Goal: Task Accomplishment & Management: Use online tool/utility

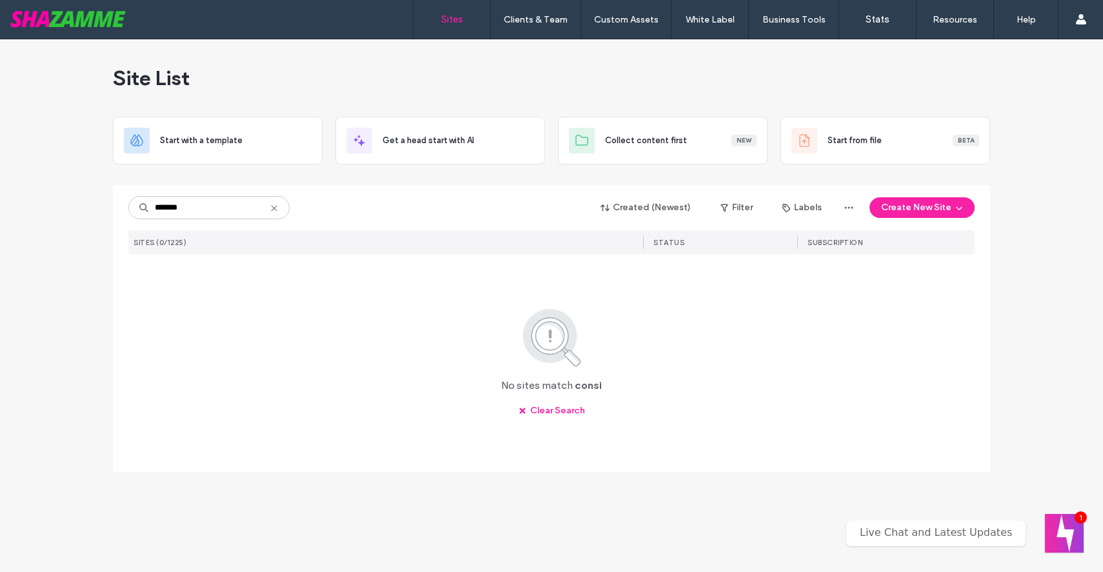
type input "*******"
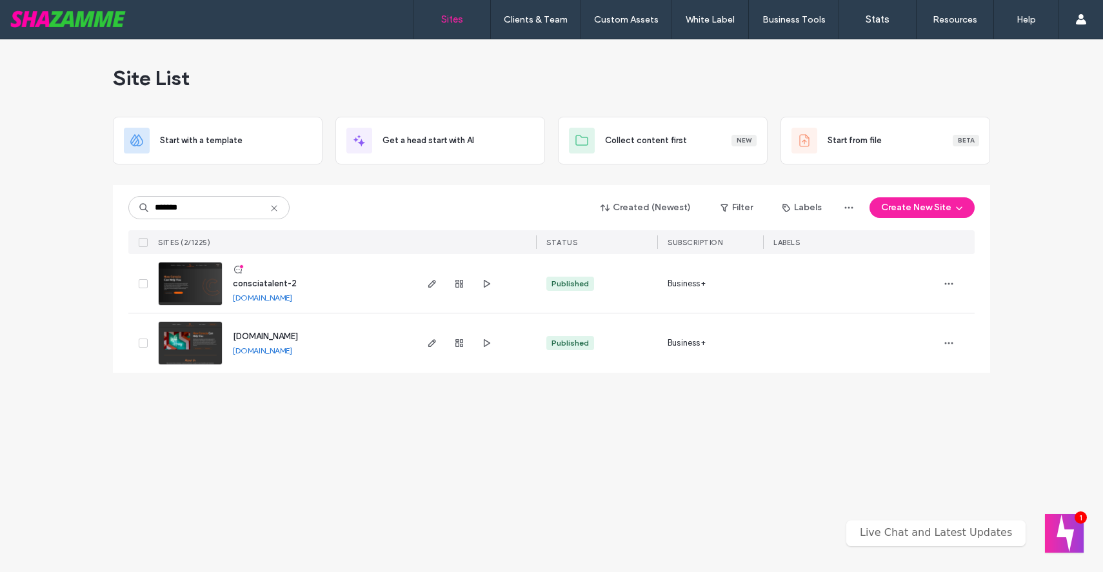
click at [205, 345] on link at bounding box center [190, 343] width 65 height 44
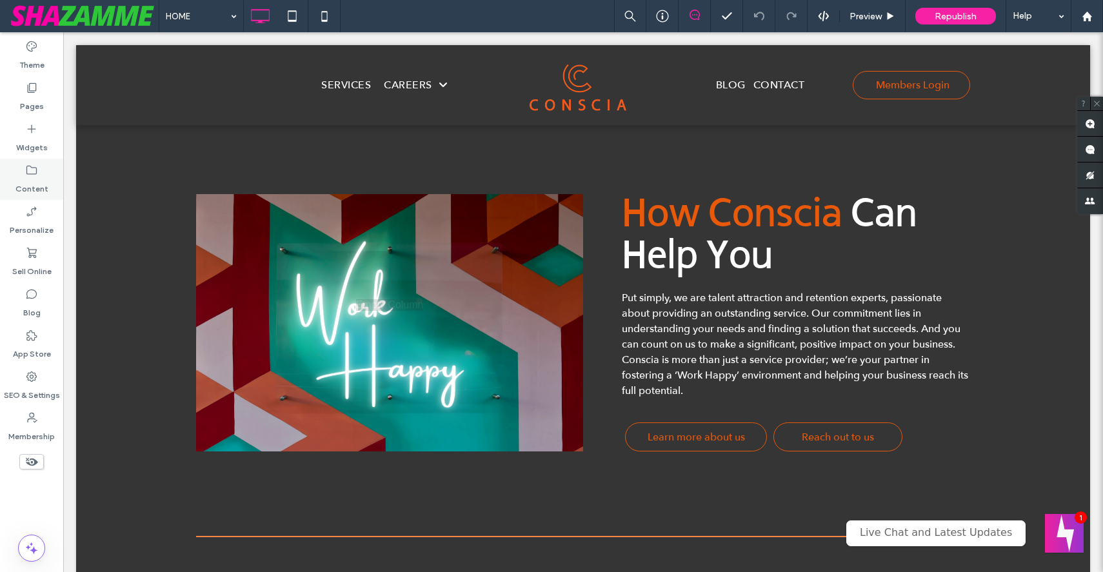
click at [28, 172] on icon at bounding box center [31, 170] width 13 height 13
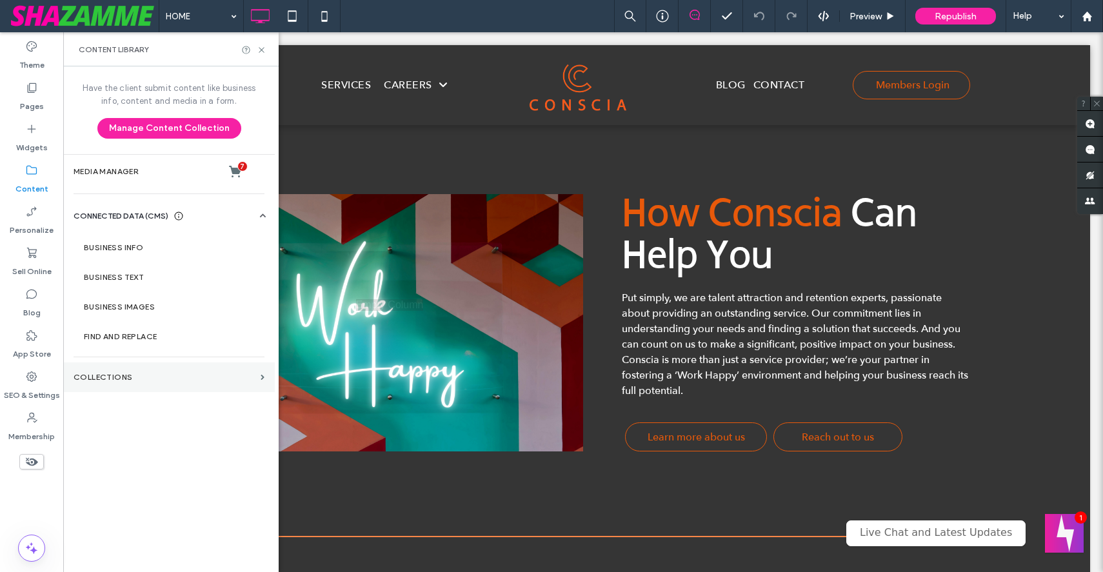
click at [103, 378] on label "Collections" at bounding box center [165, 377] width 182 height 9
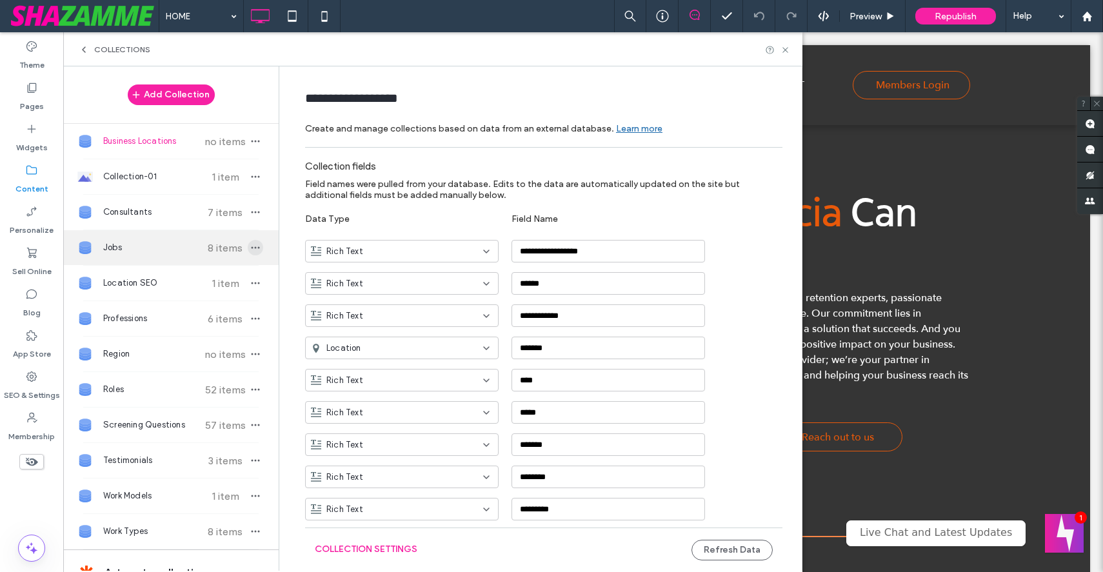
click at [250, 243] on icon "button" at bounding box center [255, 248] width 10 height 10
type input "****"
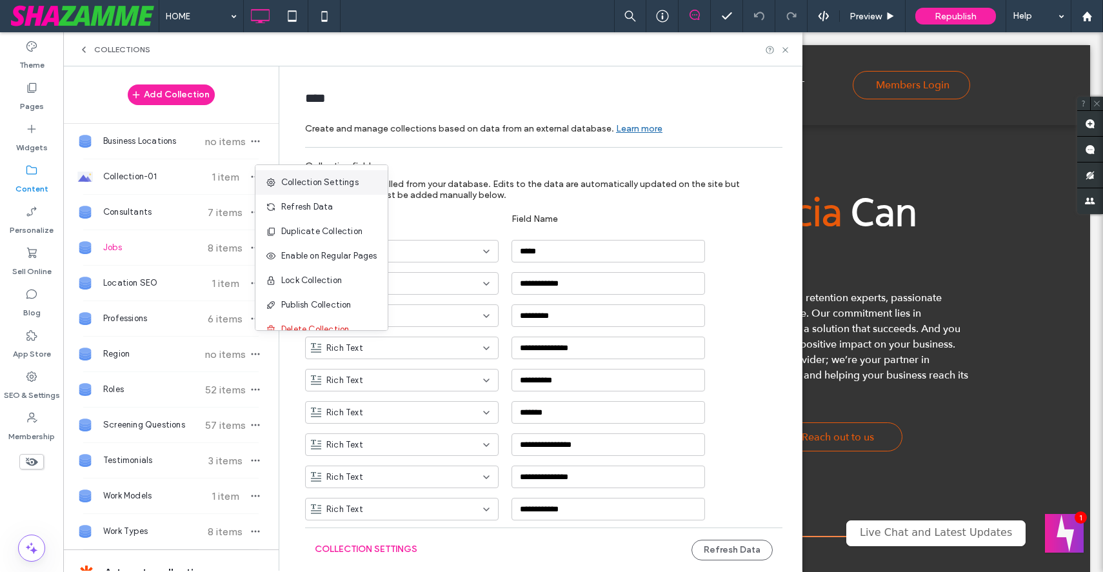
click at [326, 184] on span "Collection Settings" at bounding box center [319, 182] width 77 height 13
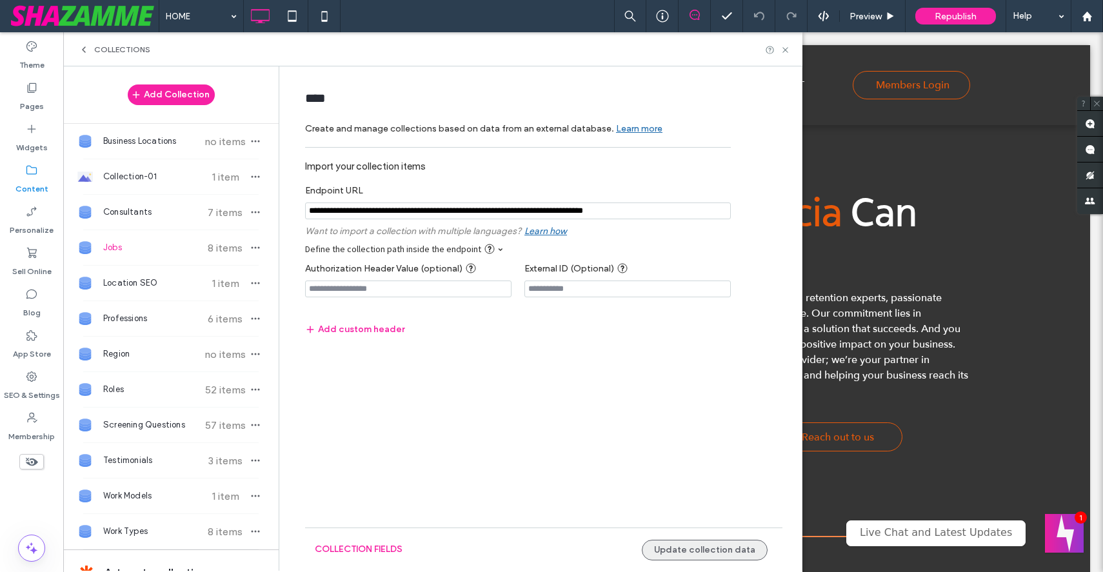
click at [670, 550] on button "Update collection data" at bounding box center [705, 550] width 126 height 21
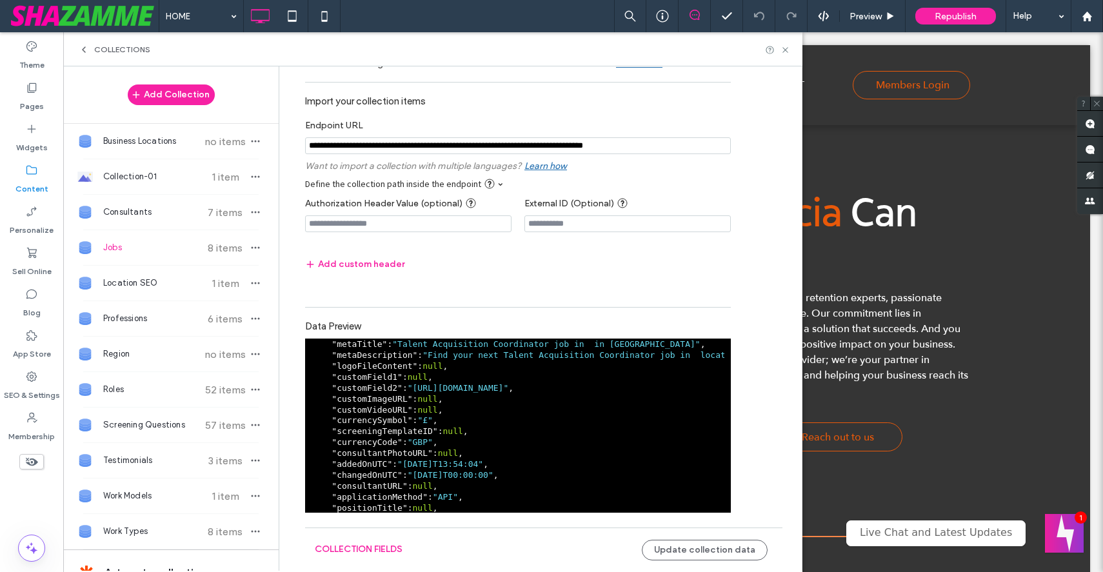
scroll to position [586, 0]
click at [785, 52] on icon at bounding box center [786, 50] width 10 height 10
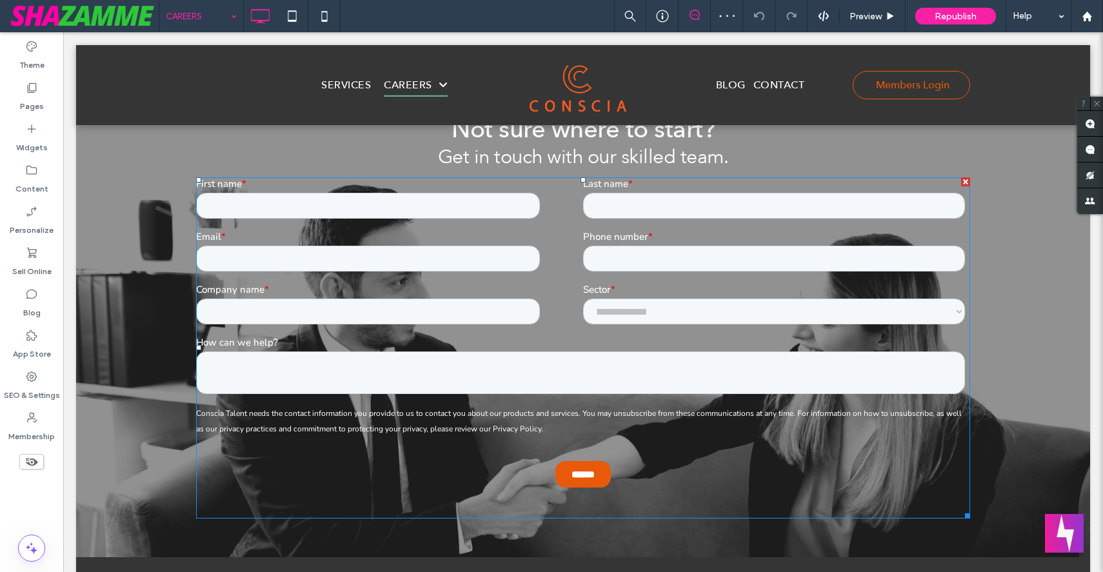
scroll to position [757, 0]
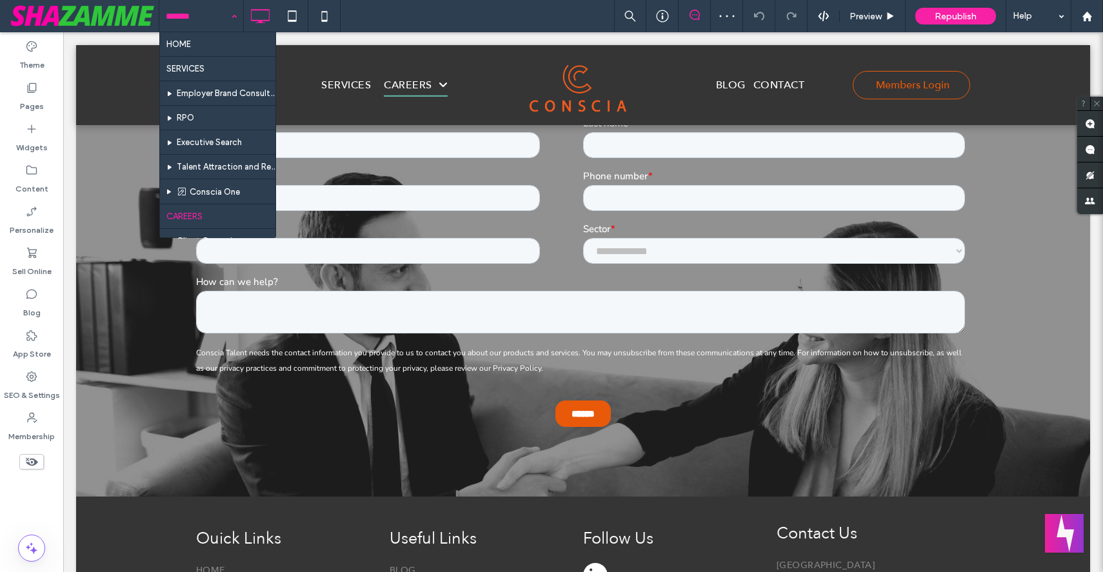
click at [204, 8] on input at bounding box center [198, 16] width 65 height 32
type input "**"
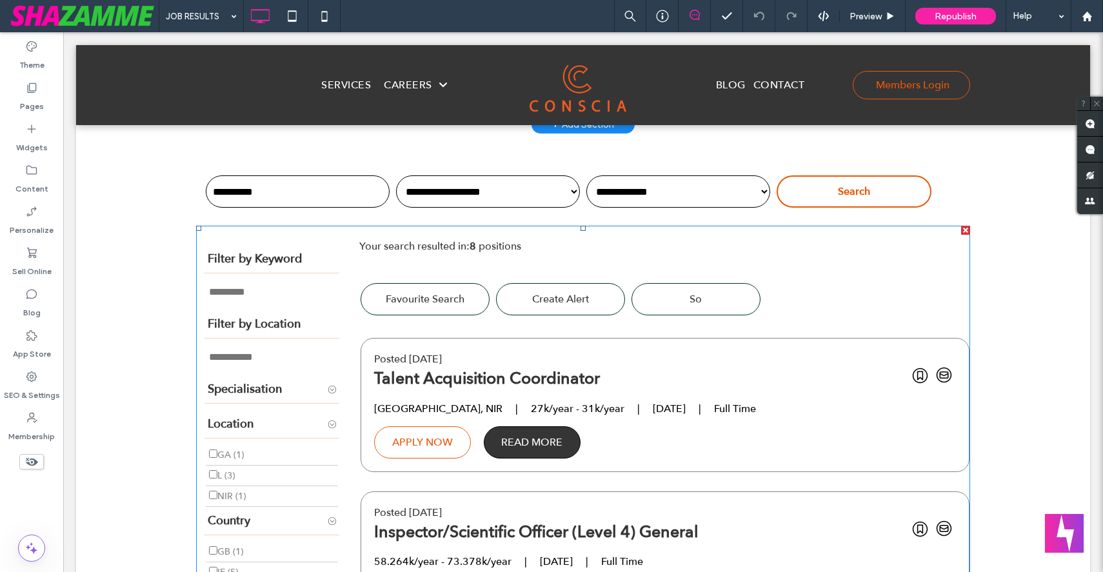
scroll to position [312, 0]
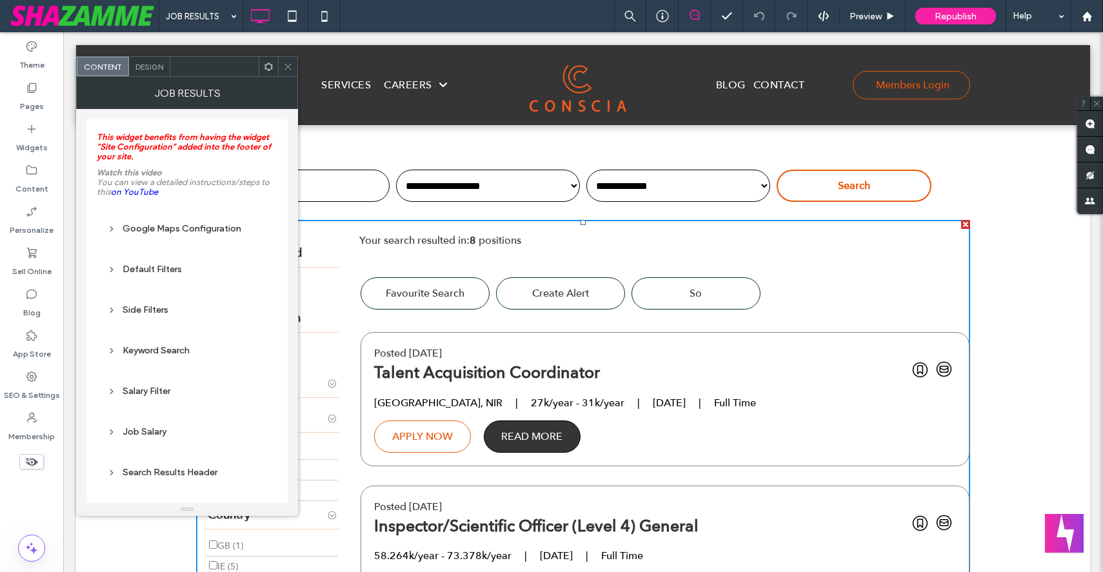
click at [145, 397] on div "Salary Filter" at bounding box center [187, 391] width 160 height 11
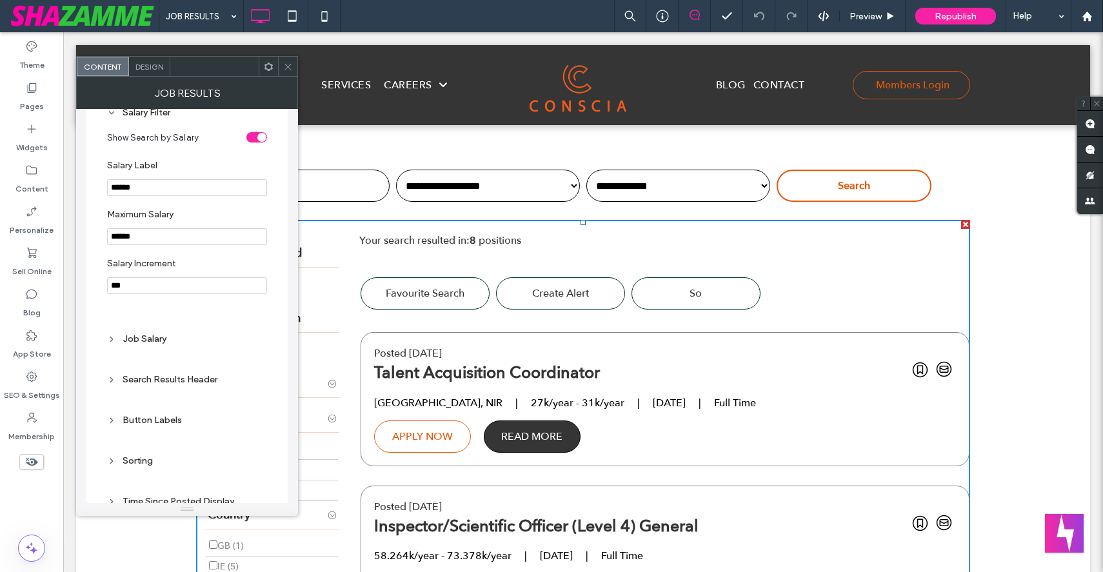
scroll to position [283, 0]
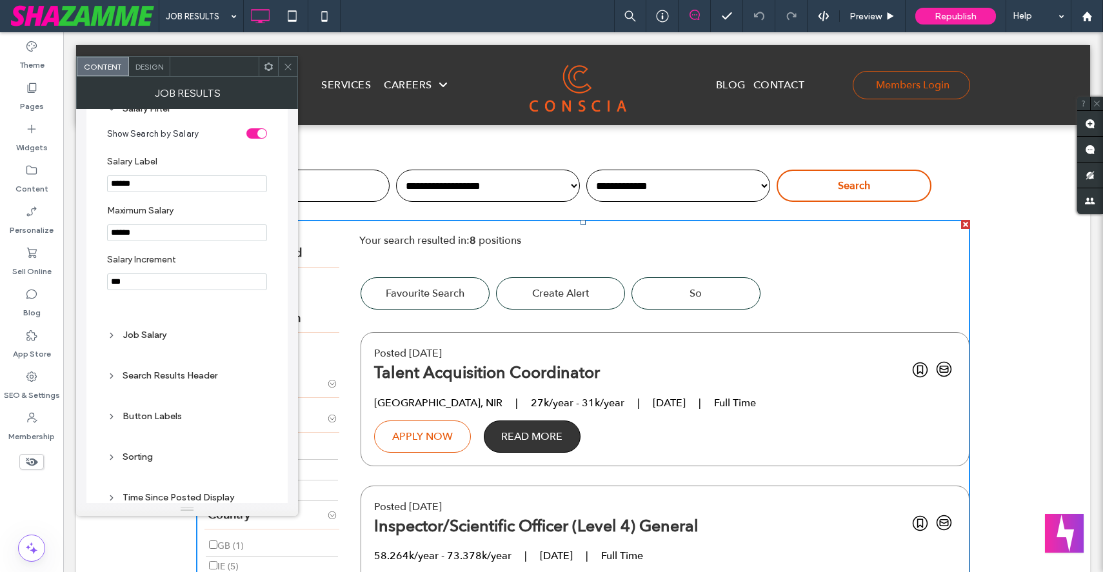
click at [148, 336] on div "Job Salary" at bounding box center [187, 334] width 160 height 17
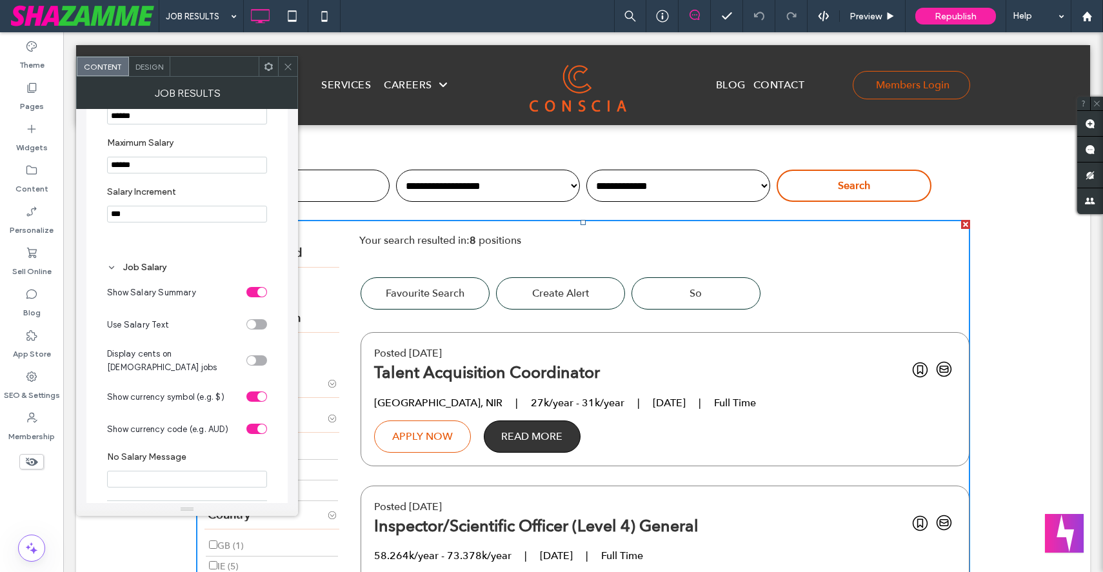
scroll to position [355, 0]
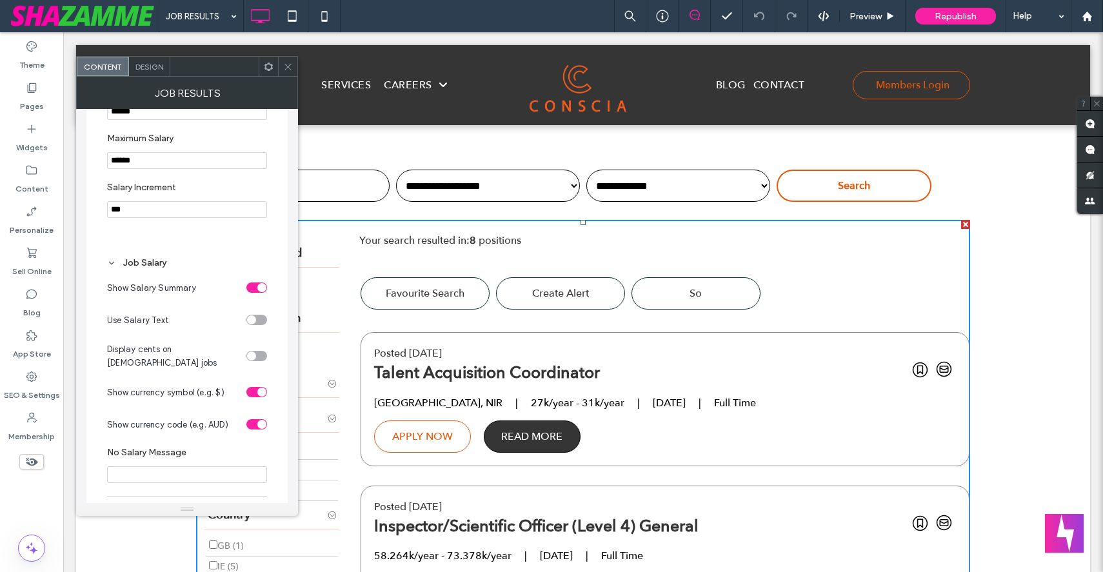
click at [253, 293] on div "toggle" at bounding box center [256, 288] width 21 height 10
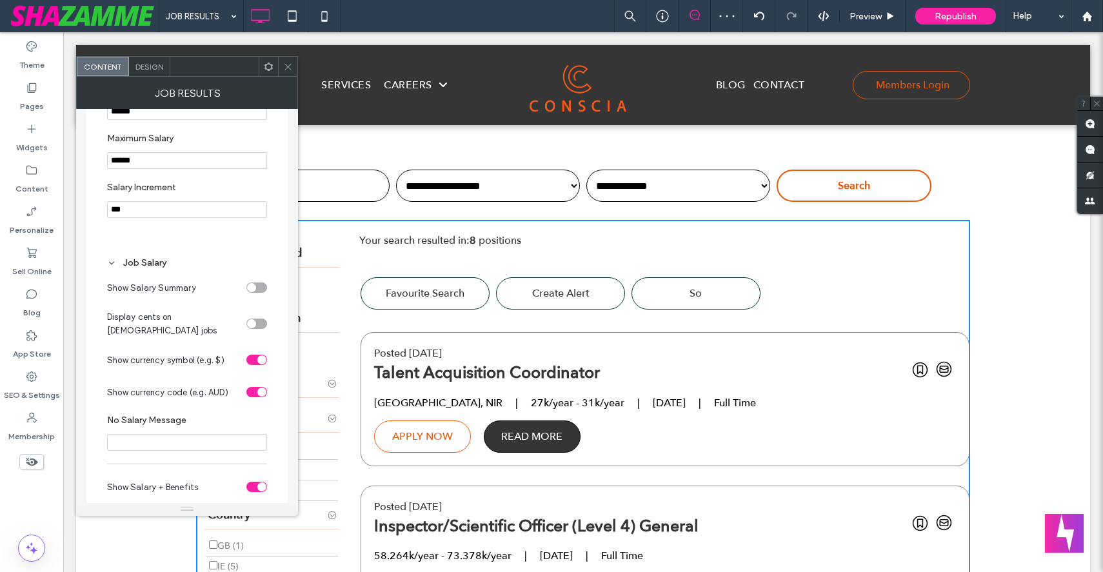
click at [259, 293] on div "toggle" at bounding box center [256, 288] width 21 height 10
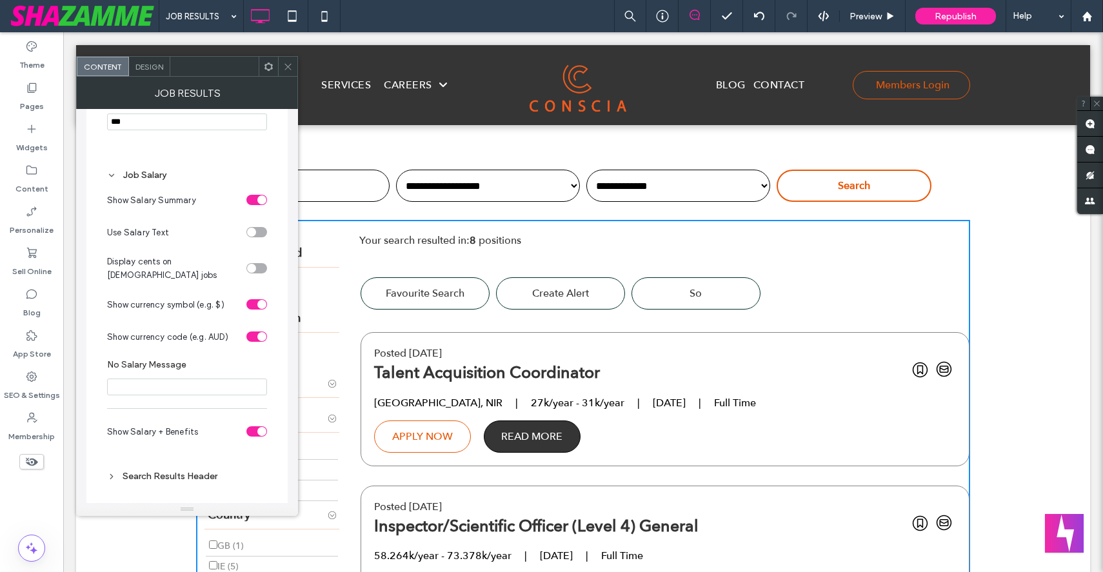
scroll to position [442, 0]
click at [252, 433] on div "toggle" at bounding box center [256, 432] width 21 height 10
click at [260, 238] on div "toggle" at bounding box center [256, 233] width 21 height 10
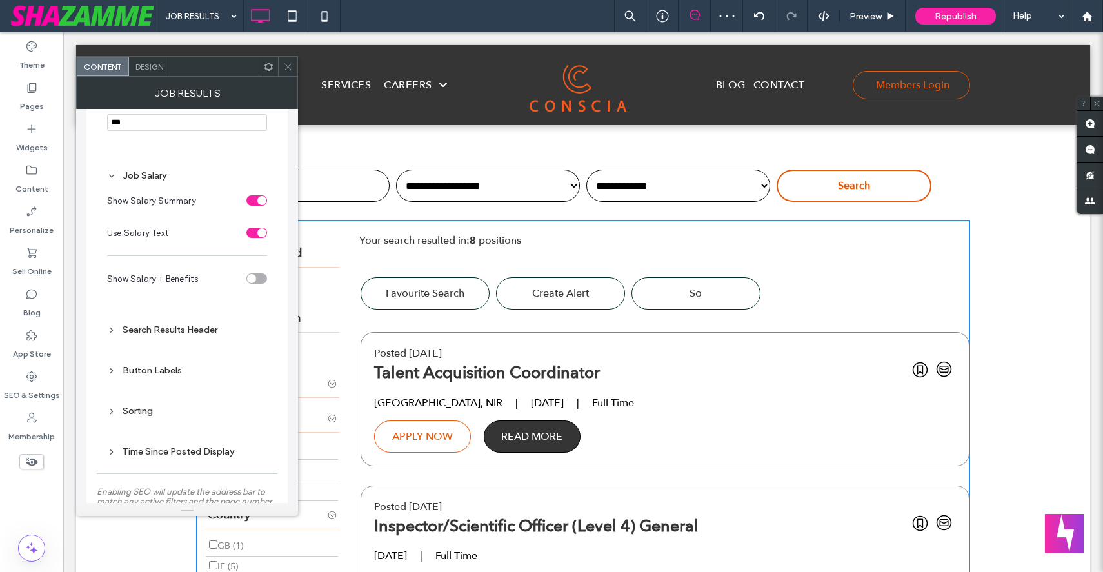
scroll to position [312, 0]
click at [260, 284] on div "toggle" at bounding box center [256, 279] width 21 height 10
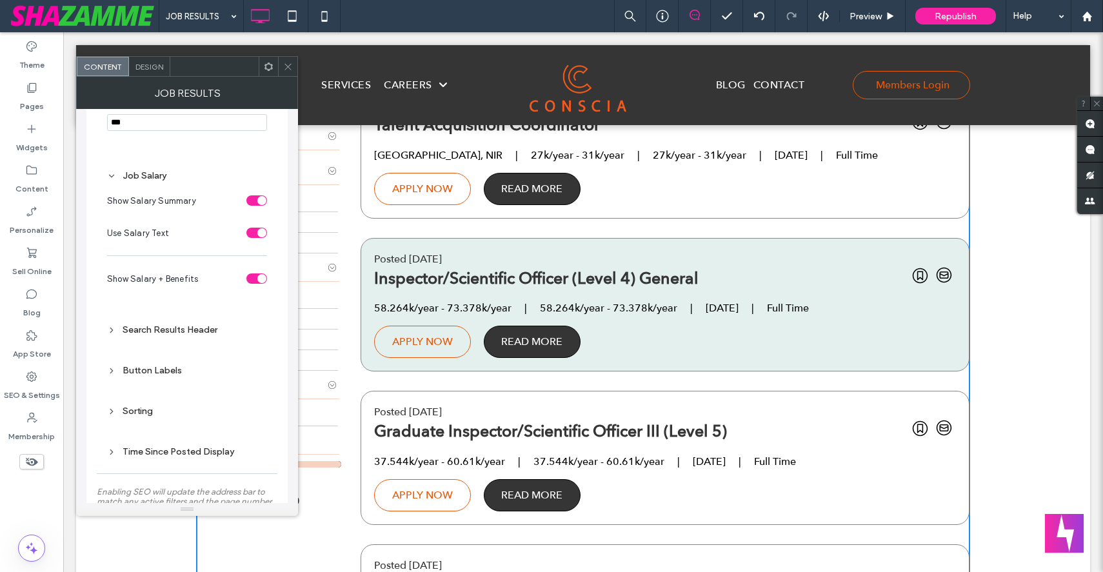
scroll to position [557, 0]
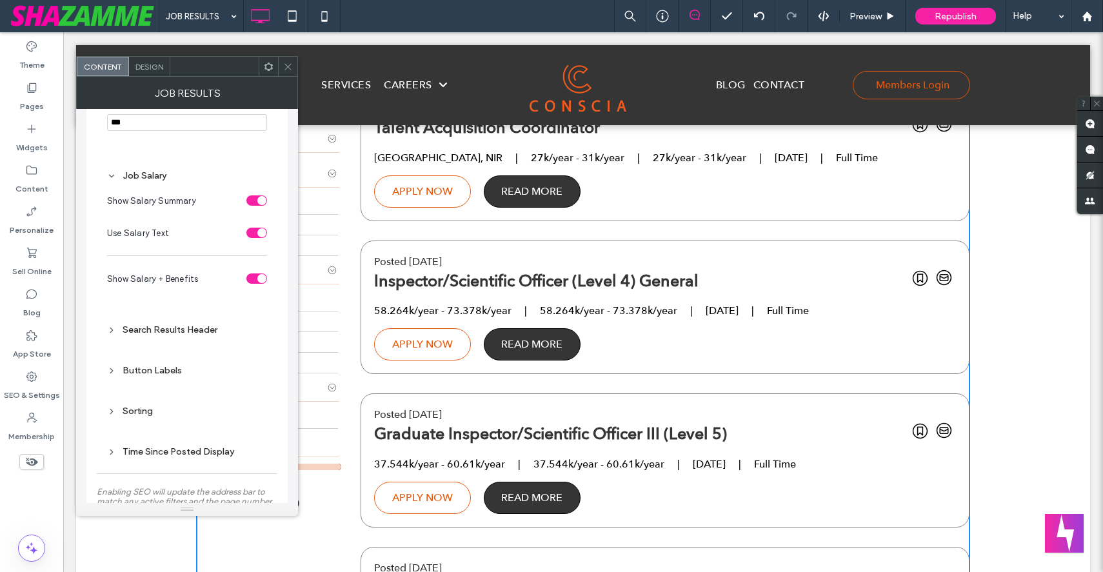
click at [246, 290] on section "Show Salary + Benefits" at bounding box center [187, 279] width 160 height 32
click at [248, 284] on div "toggle" at bounding box center [256, 279] width 21 height 10
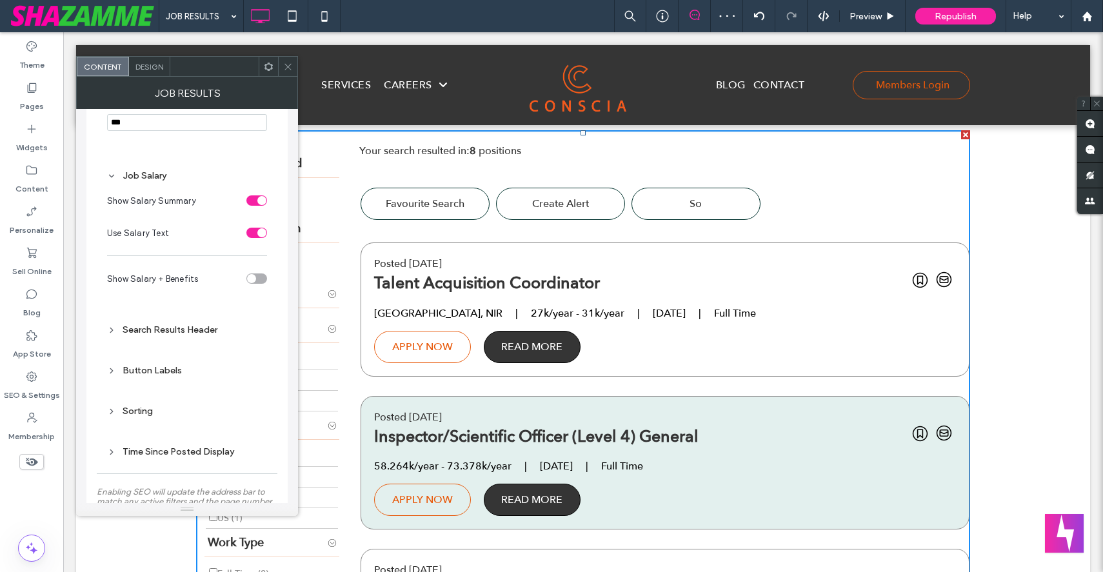
scroll to position [390, 0]
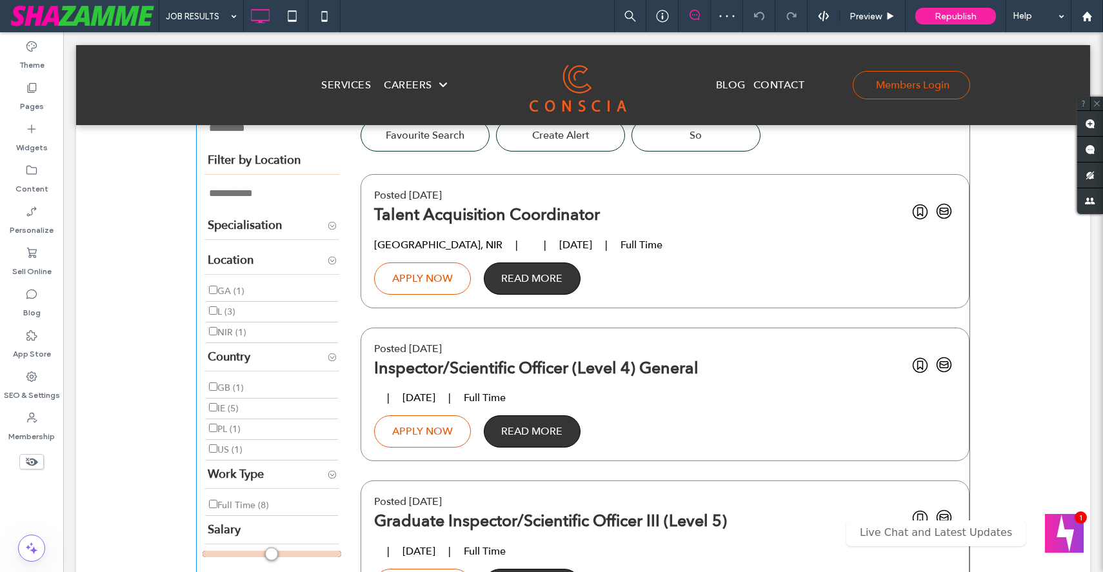
scroll to position [480, 0]
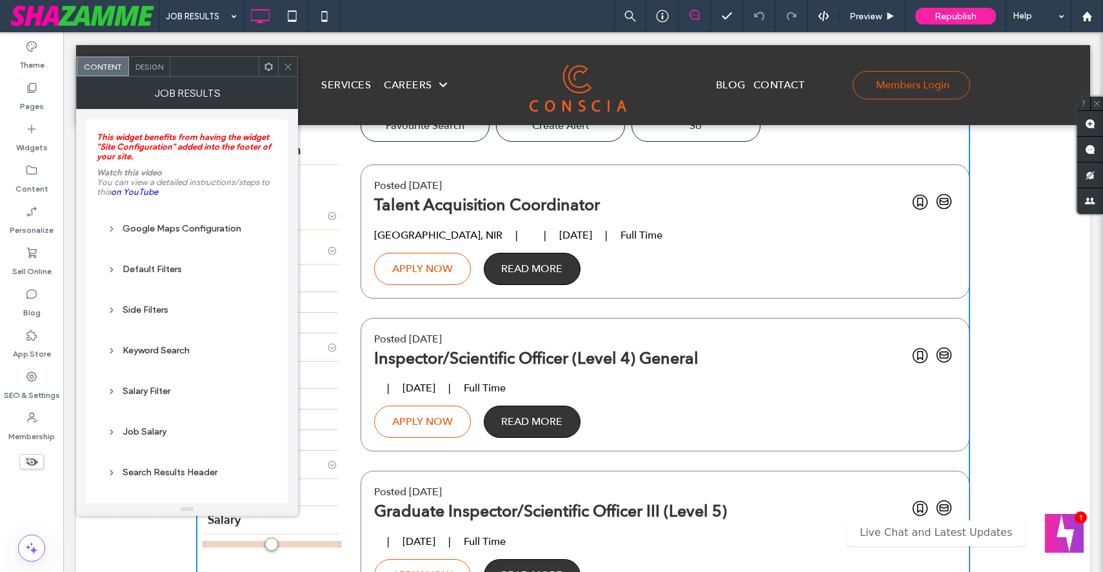
click at [148, 441] on div "Job Salary" at bounding box center [187, 431] width 160 height 17
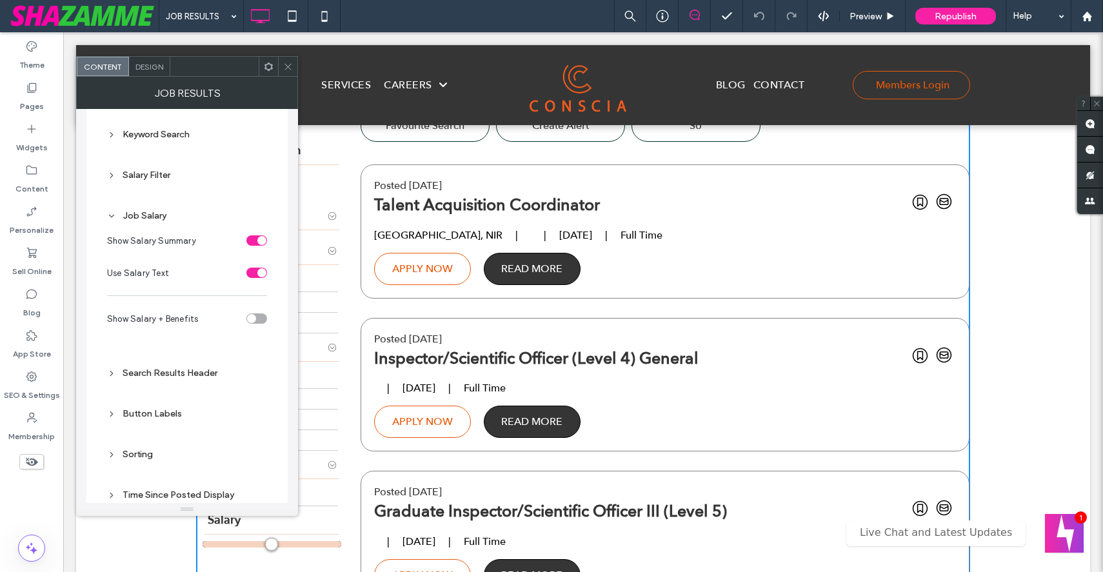
scroll to position [215, 0]
click at [258, 323] on div "toggle" at bounding box center [256, 319] width 21 height 10
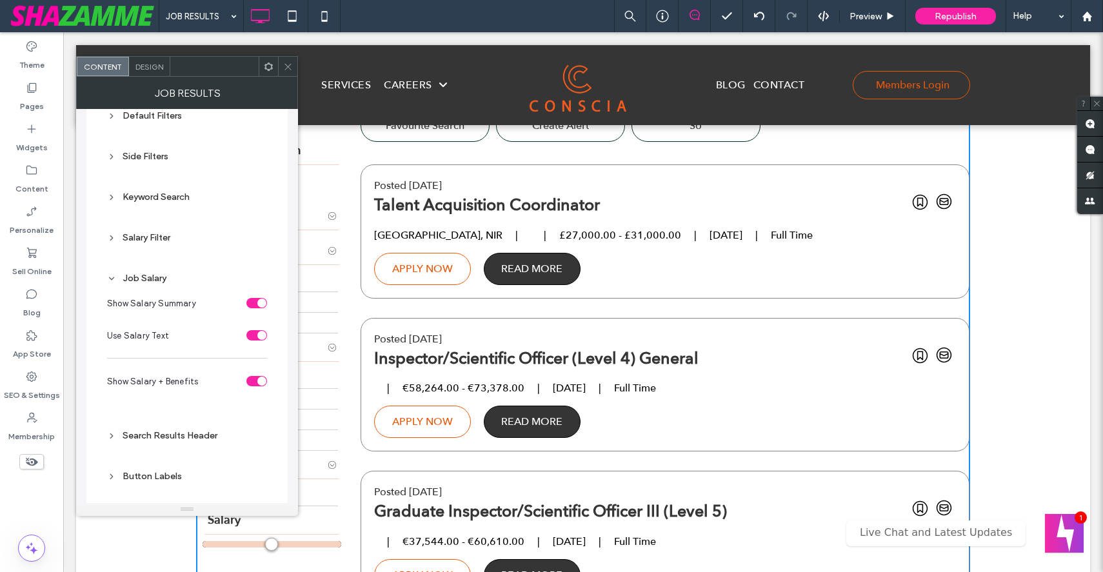
scroll to position [153, 0]
click at [251, 386] on div "toggle" at bounding box center [256, 382] width 21 height 10
click at [259, 385] on div "toggle" at bounding box center [256, 382] width 21 height 10
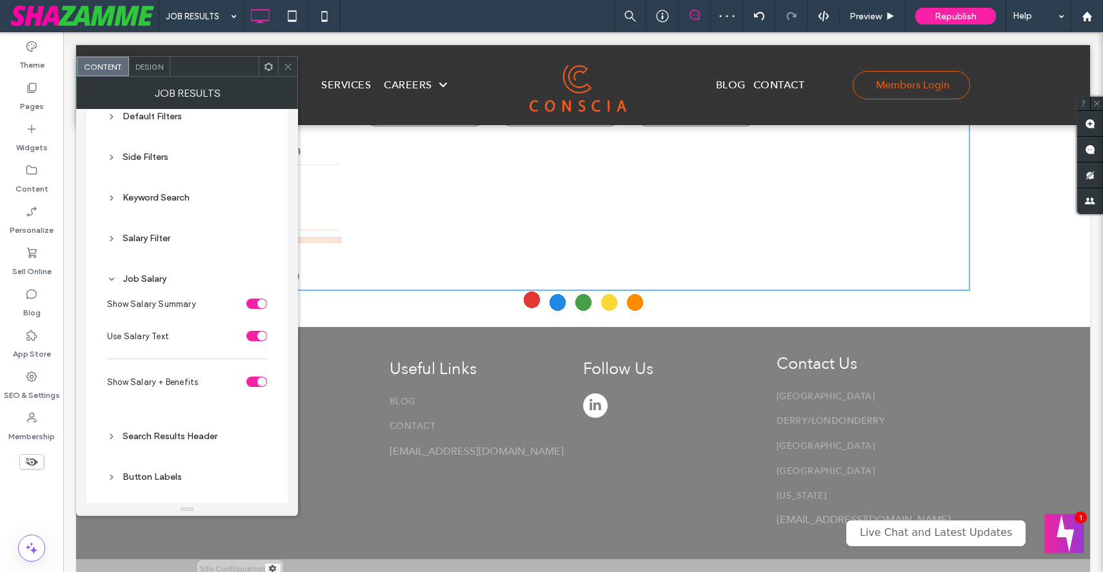
click at [254, 305] on div "toggle" at bounding box center [256, 304] width 21 height 10
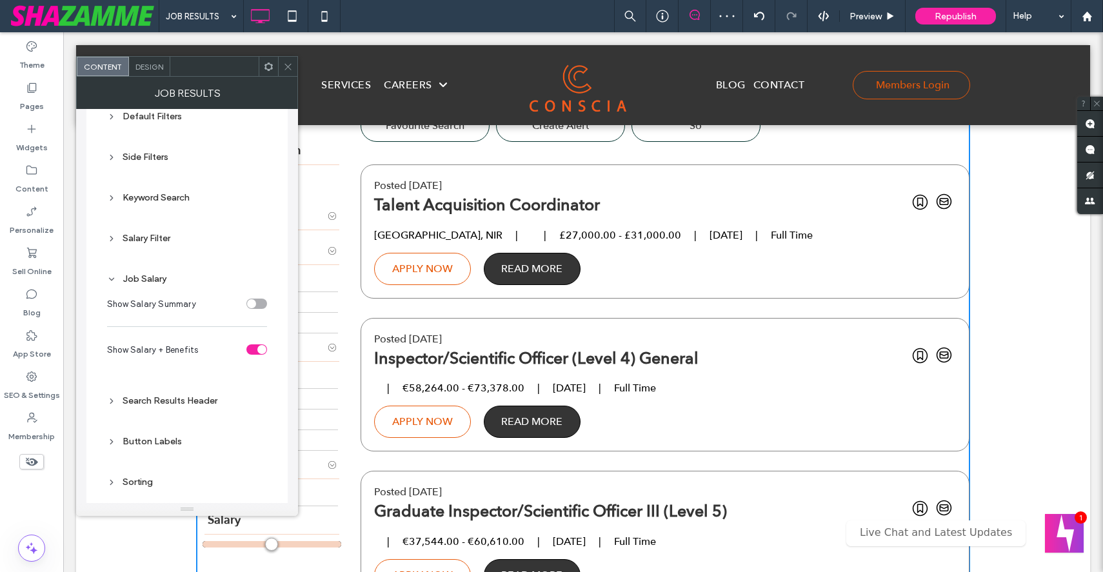
click at [254, 352] on div "toggle" at bounding box center [256, 350] width 21 height 10
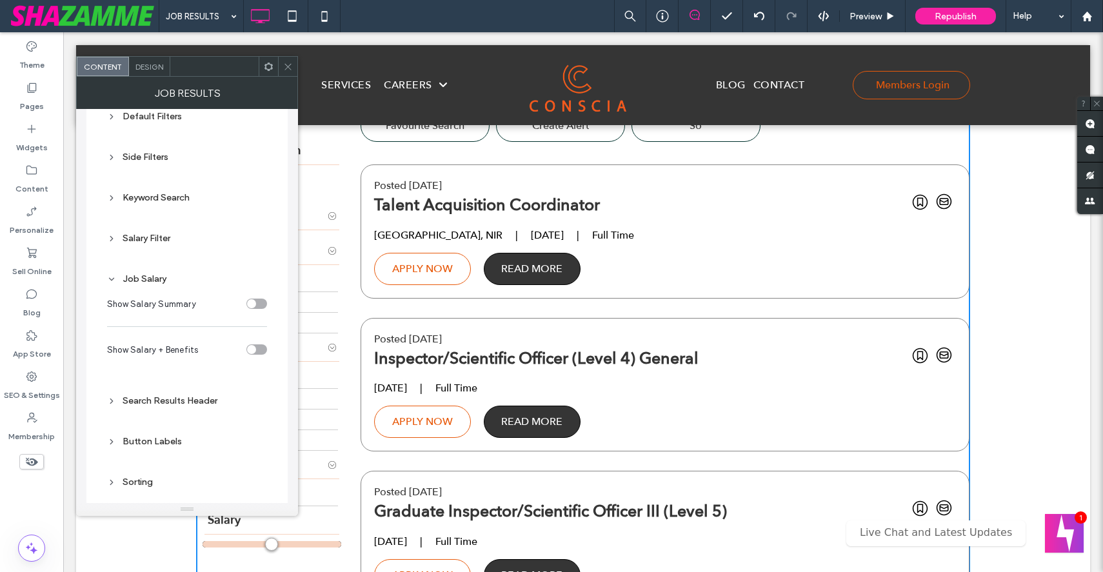
click at [257, 307] on div "toggle" at bounding box center [256, 304] width 21 height 10
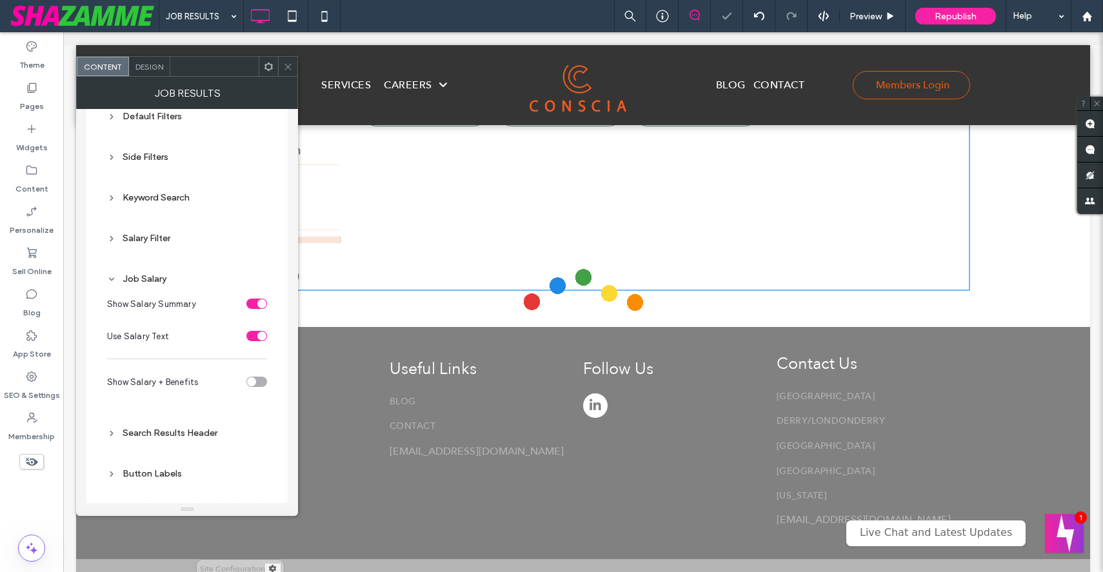
click at [254, 339] on div "toggle" at bounding box center [256, 336] width 21 height 10
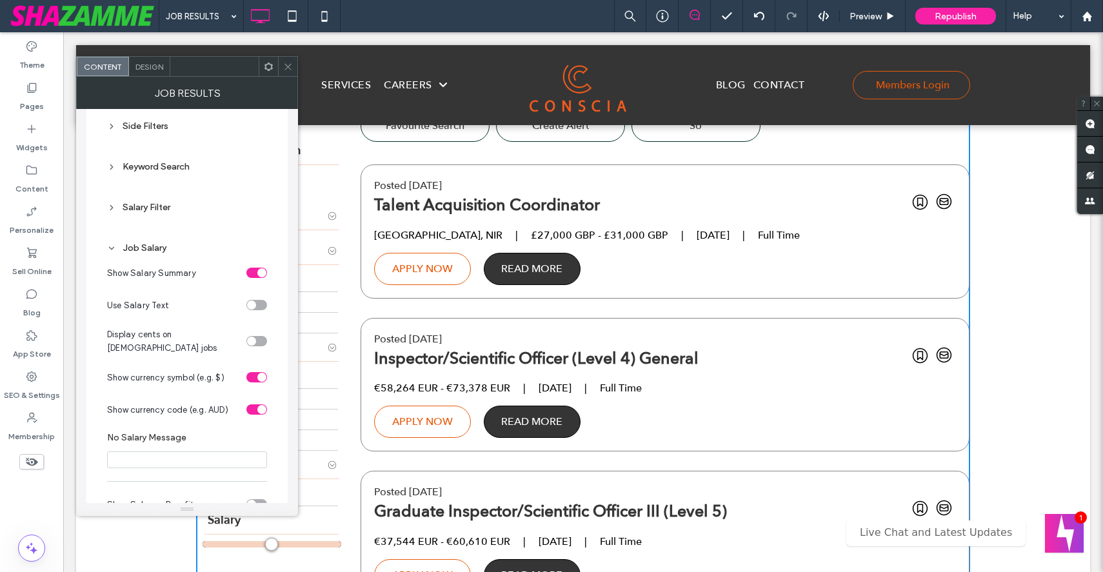
scroll to position [186, 0]
click at [253, 403] on div "toggle" at bounding box center [256, 408] width 21 height 10
click at [259, 306] on div "toggle" at bounding box center [256, 303] width 21 height 10
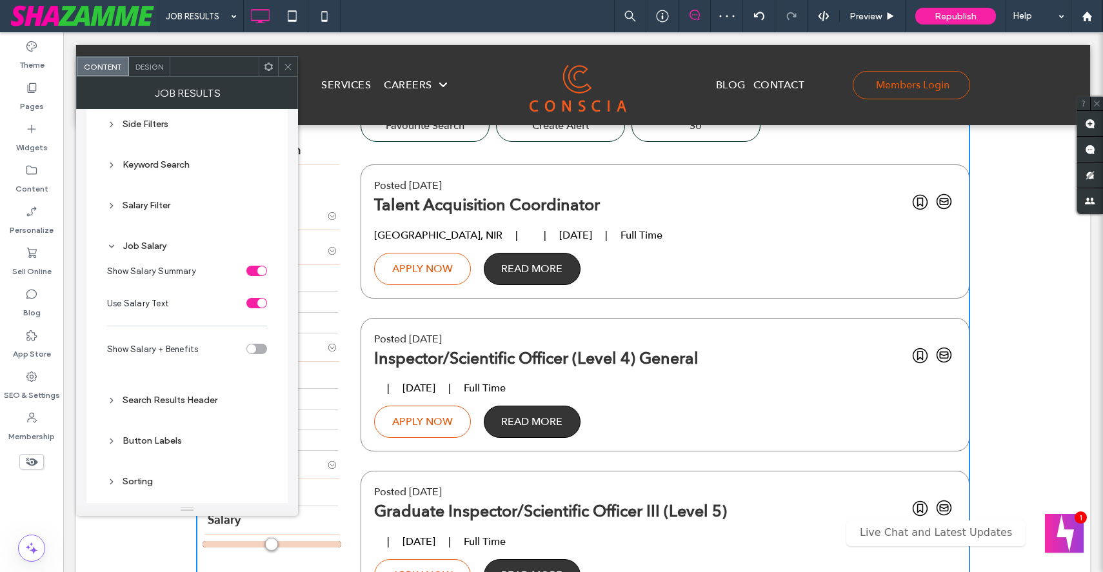
click at [254, 306] on div "toggle" at bounding box center [256, 303] width 21 height 10
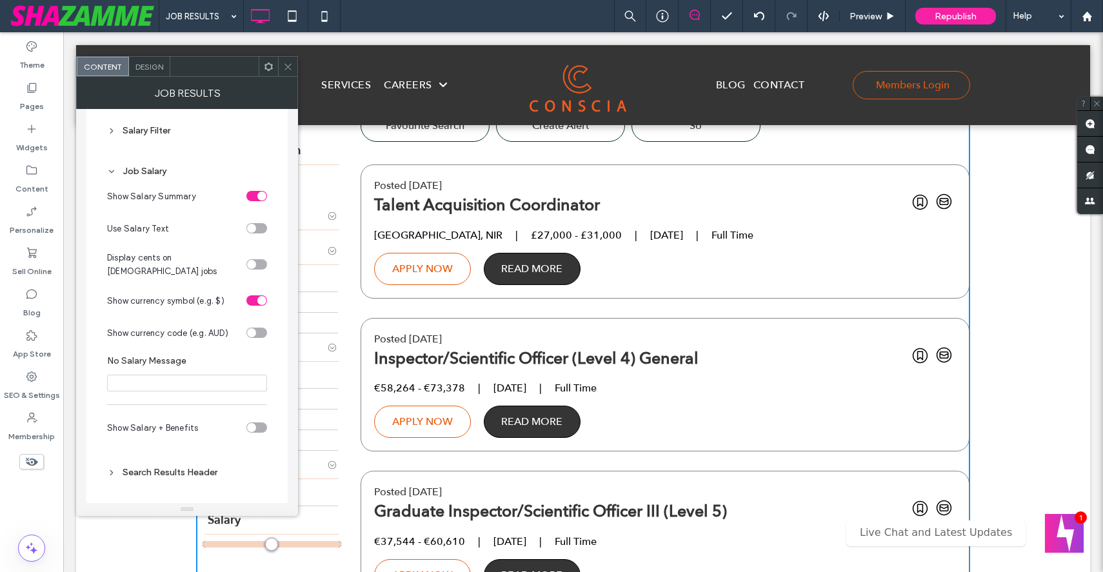
scroll to position [265, 0]
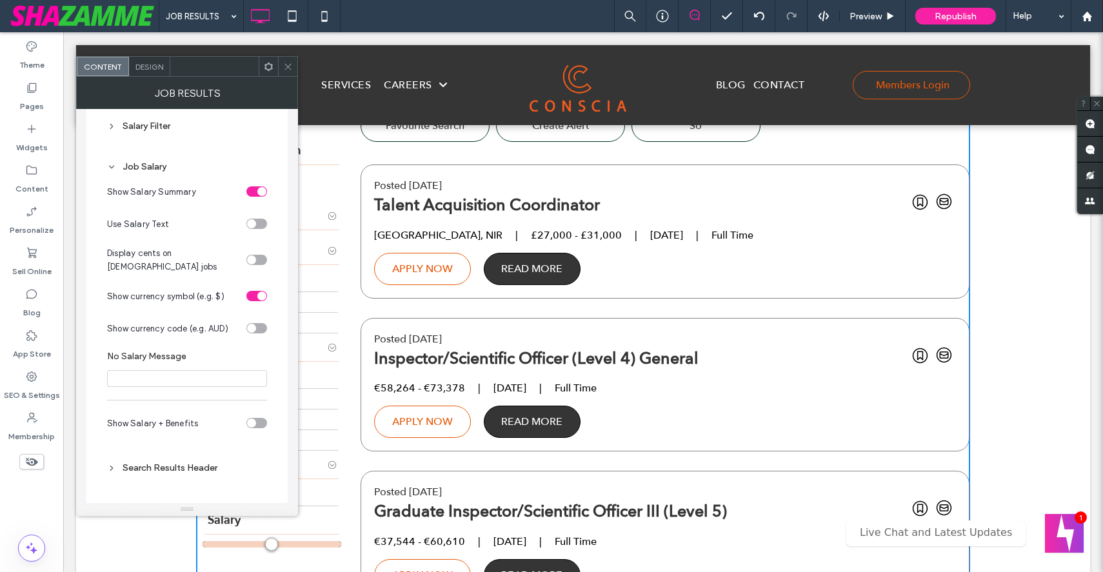
click at [262, 422] on div "toggle" at bounding box center [256, 423] width 21 height 10
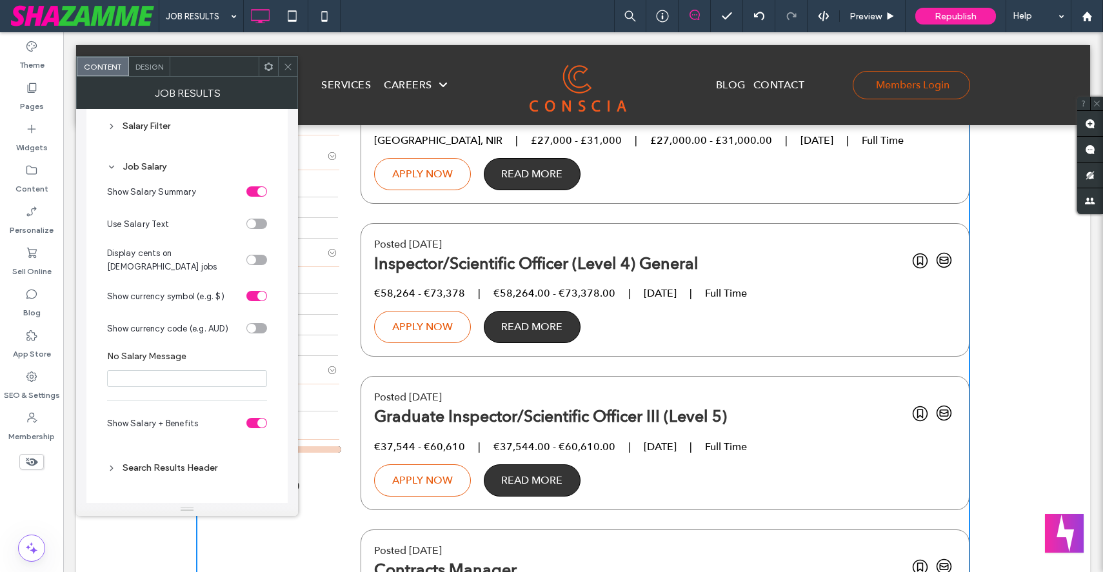
scroll to position [576, 0]
click at [251, 418] on div "toggle" at bounding box center [256, 423] width 21 height 10
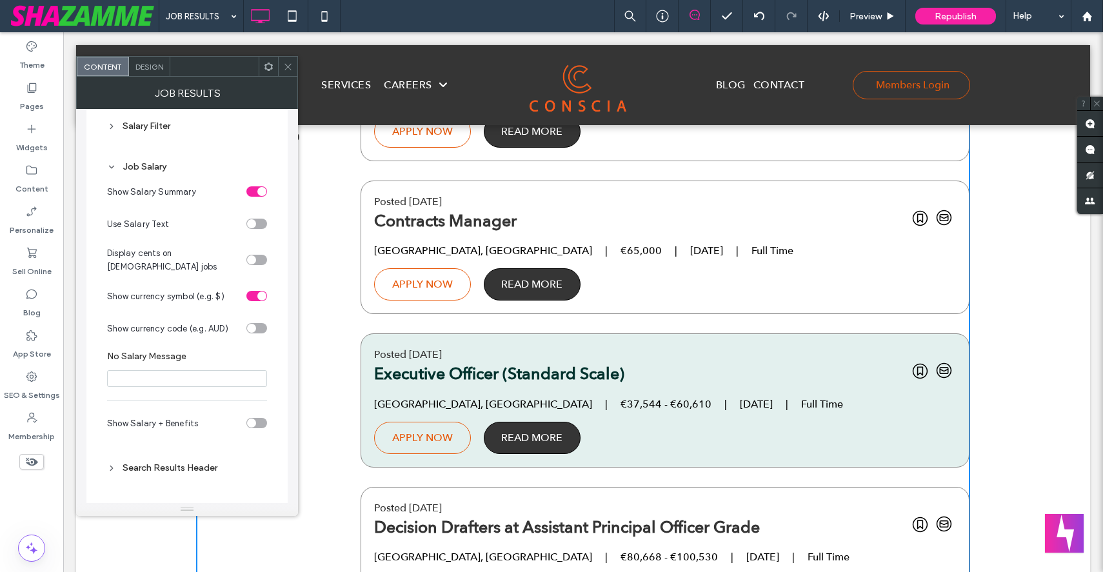
scroll to position [930, 0]
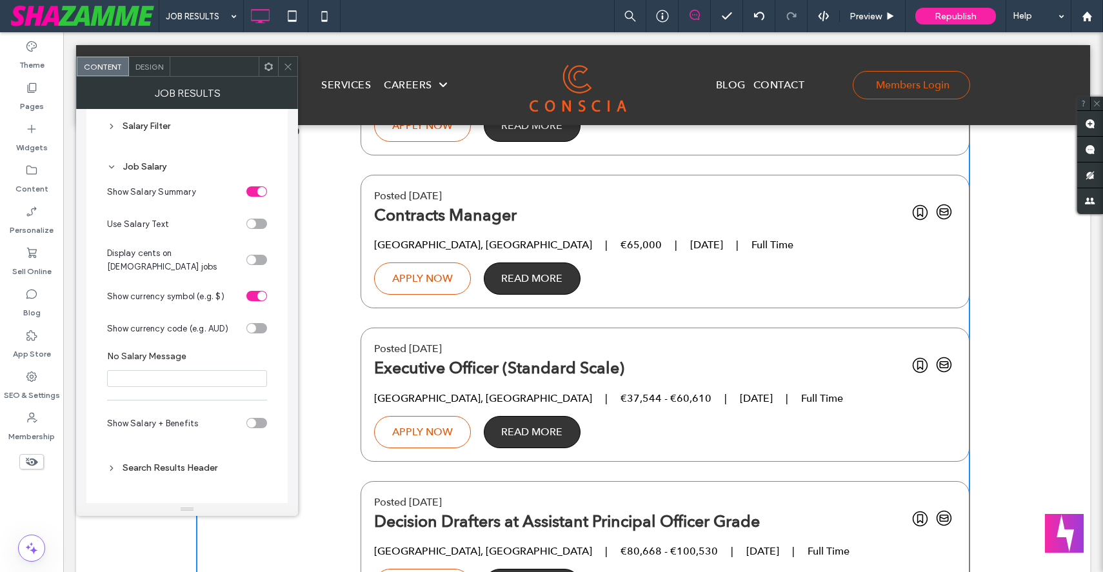
click at [288, 67] on icon at bounding box center [288, 67] width 10 height 10
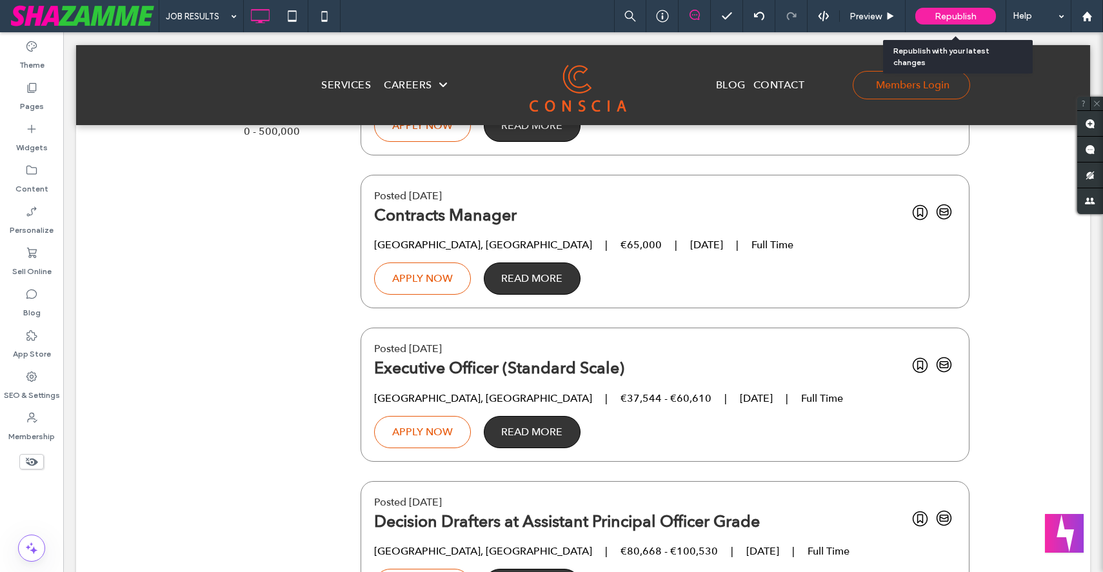
click at [952, 14] on span "Republish" at bounding box center [956, 16] width 42 height 11
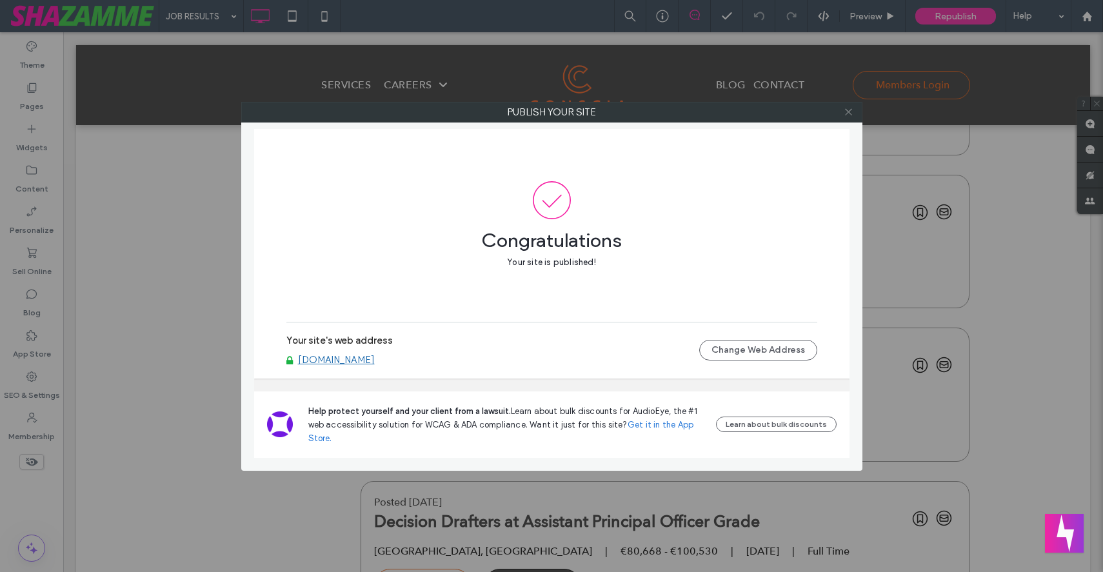
click at [849, 108] on icon at bounding box center [849, 112] width 10 height 10
